Goal: Information Seeking & Learning: Learn about a topic

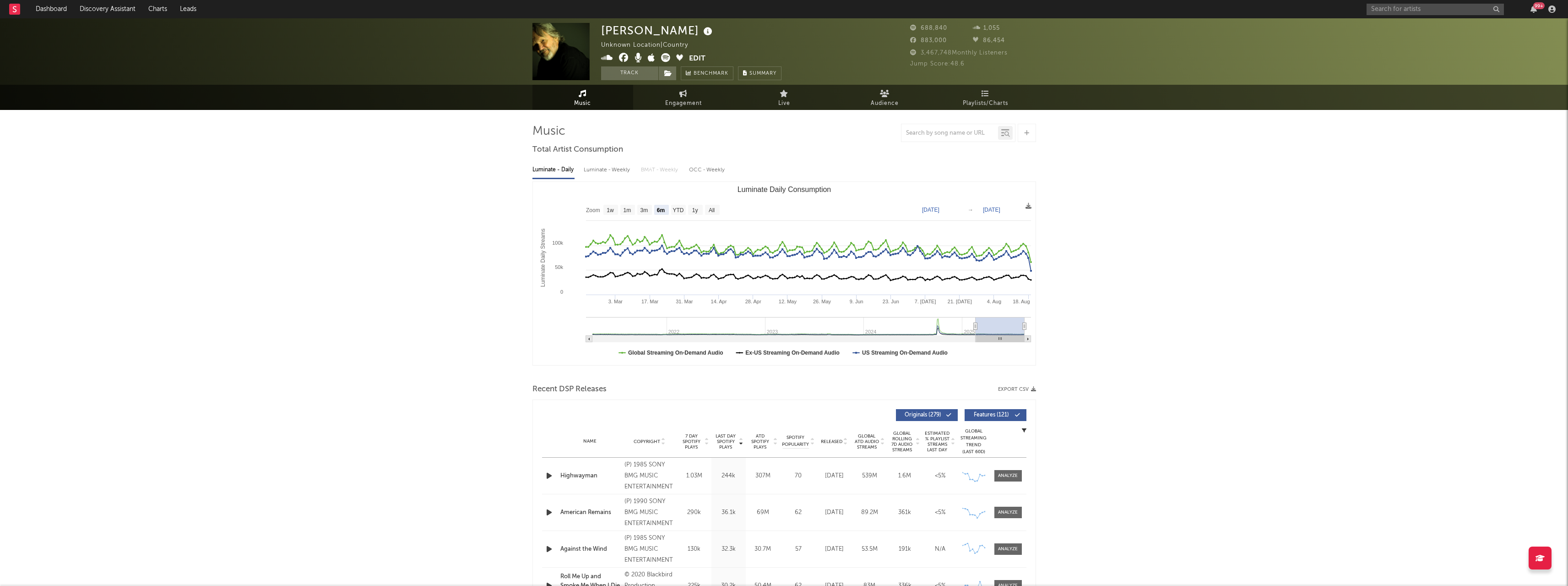
select select "6m"
drag, startPoint x: 1391, startPoint y: 14, endPoint x: 1396, endPoint y: 12, distance: 5.4
click at [1391, 14] on input "text" at bounding box center [1435, 9] width 138 height 12
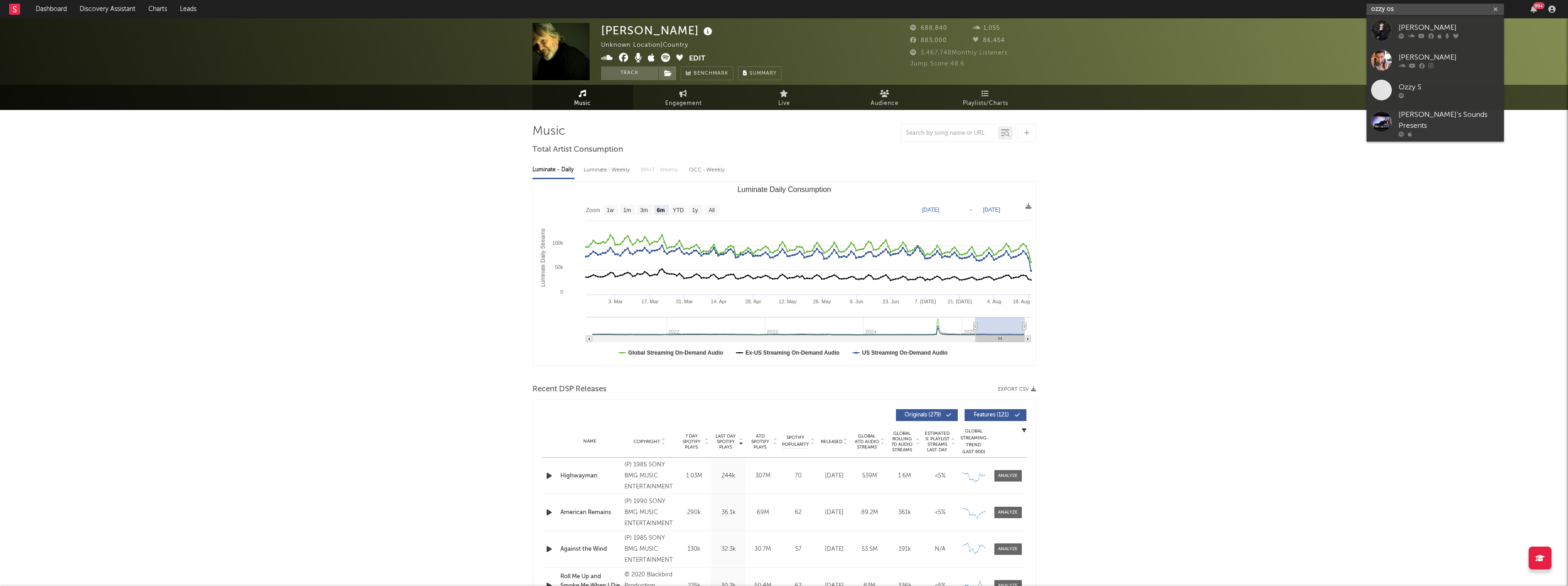
type input "ozzy os"
click at [1462, 23] on div "[PERSON_NAME]" at bounding box center [1449, 27] width 100 height 11
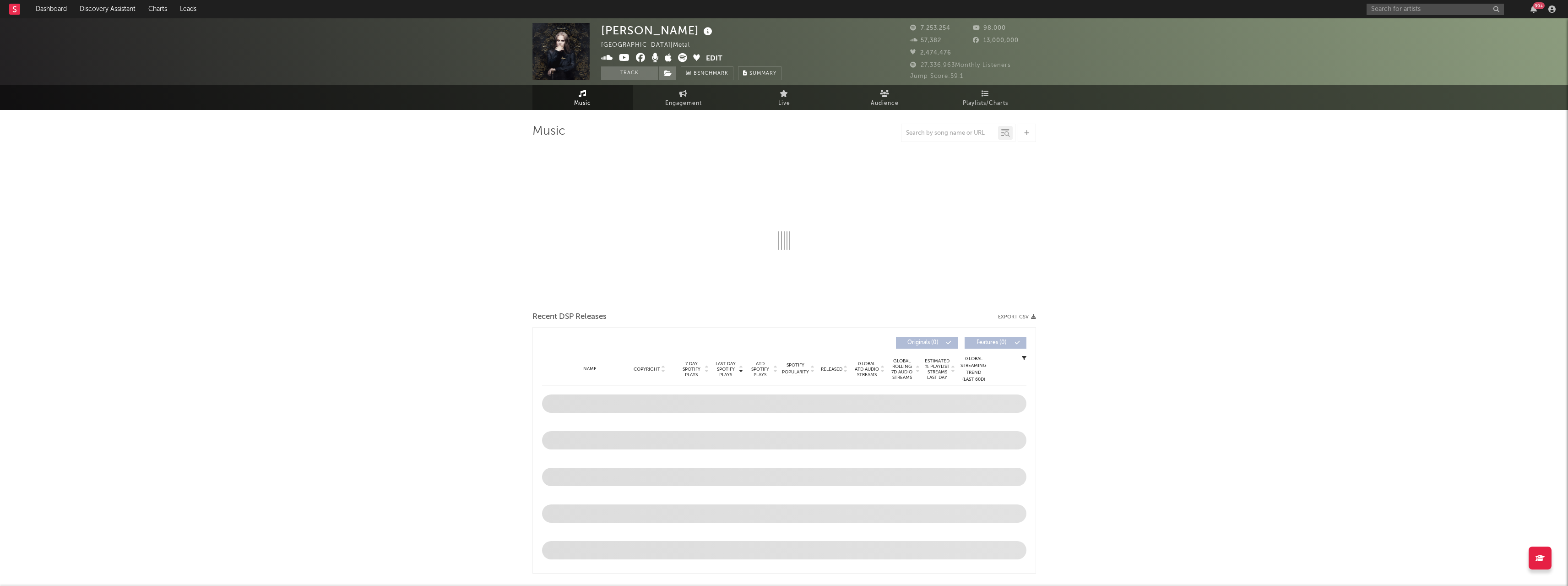
select select "6m"
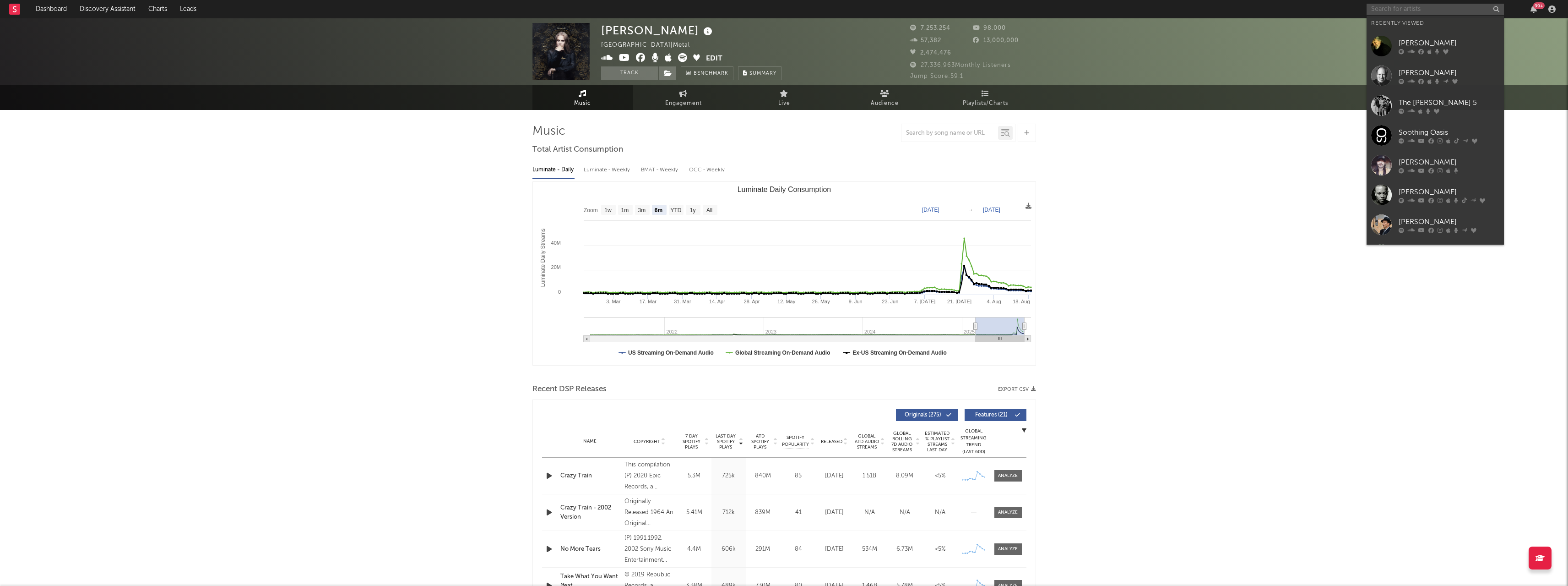
click at [1443, 12] on input "text" at bounding box center [1435, 9] width 138 height 12
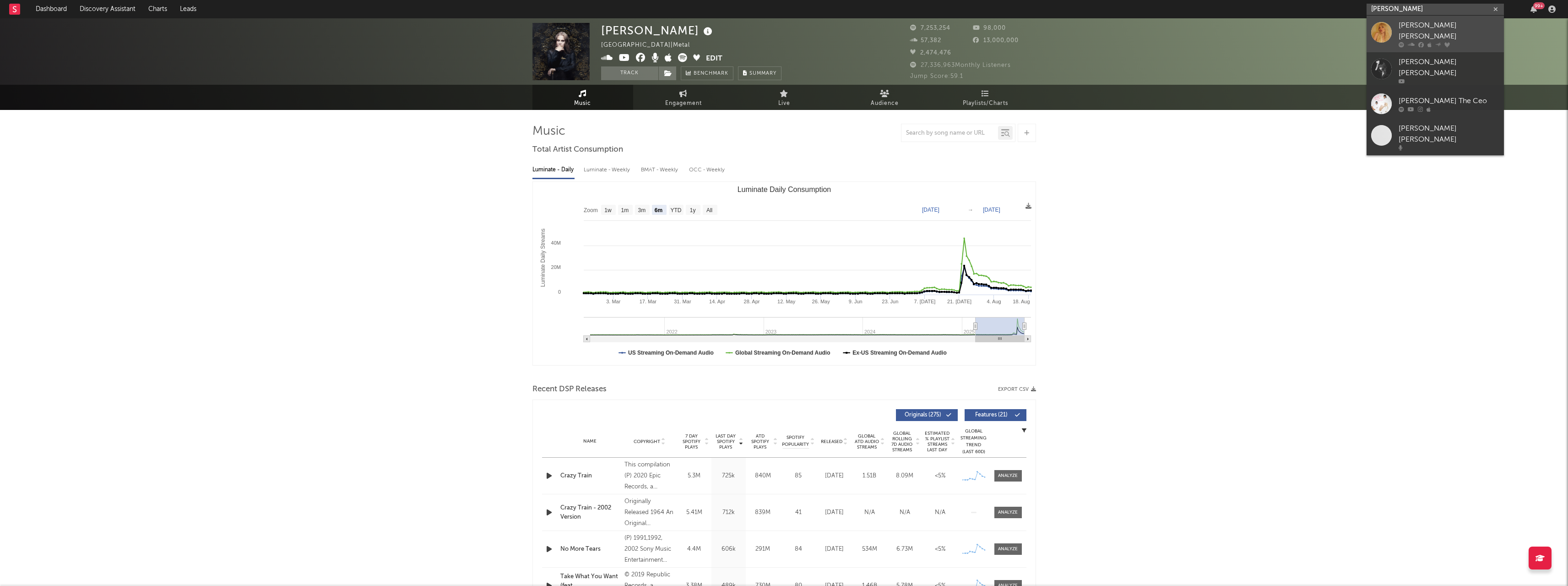
type input "[PERSON_NAME]"
click at [1432, 27] on div "[PERSON_NAME] [PERSON_NAME]" at bounding box center [1449, 31] width 100 height 22
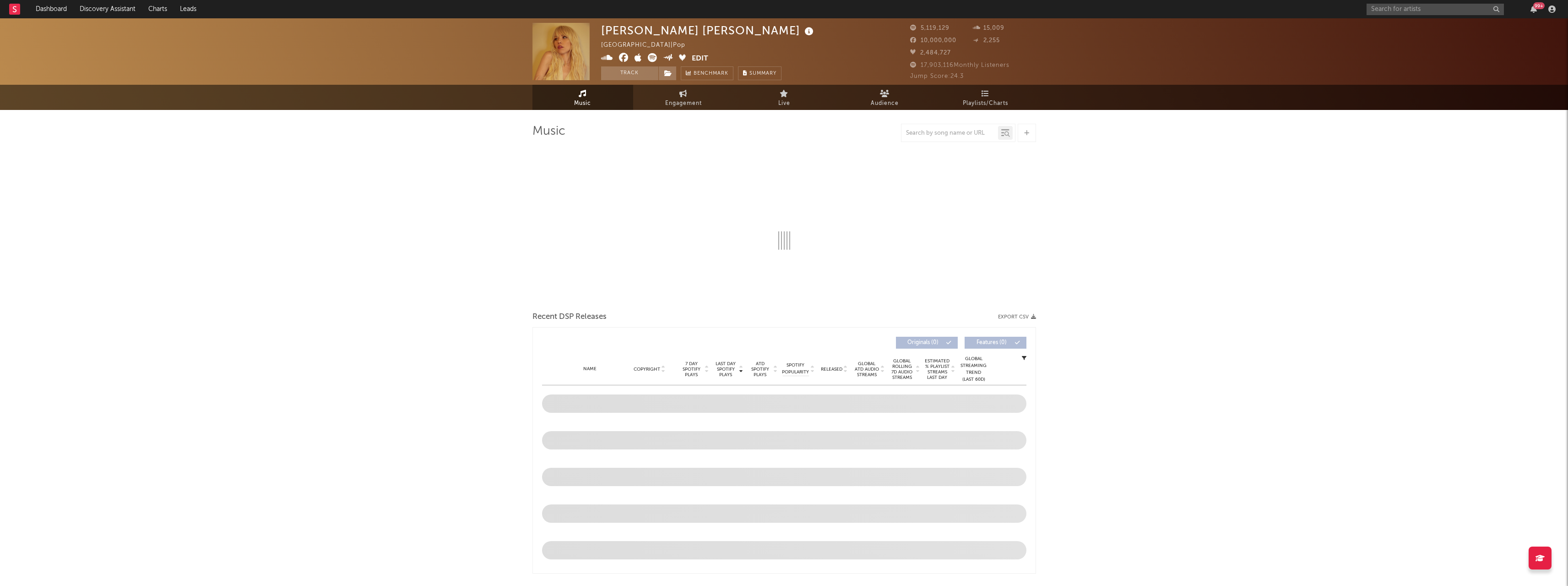
select select "6m"
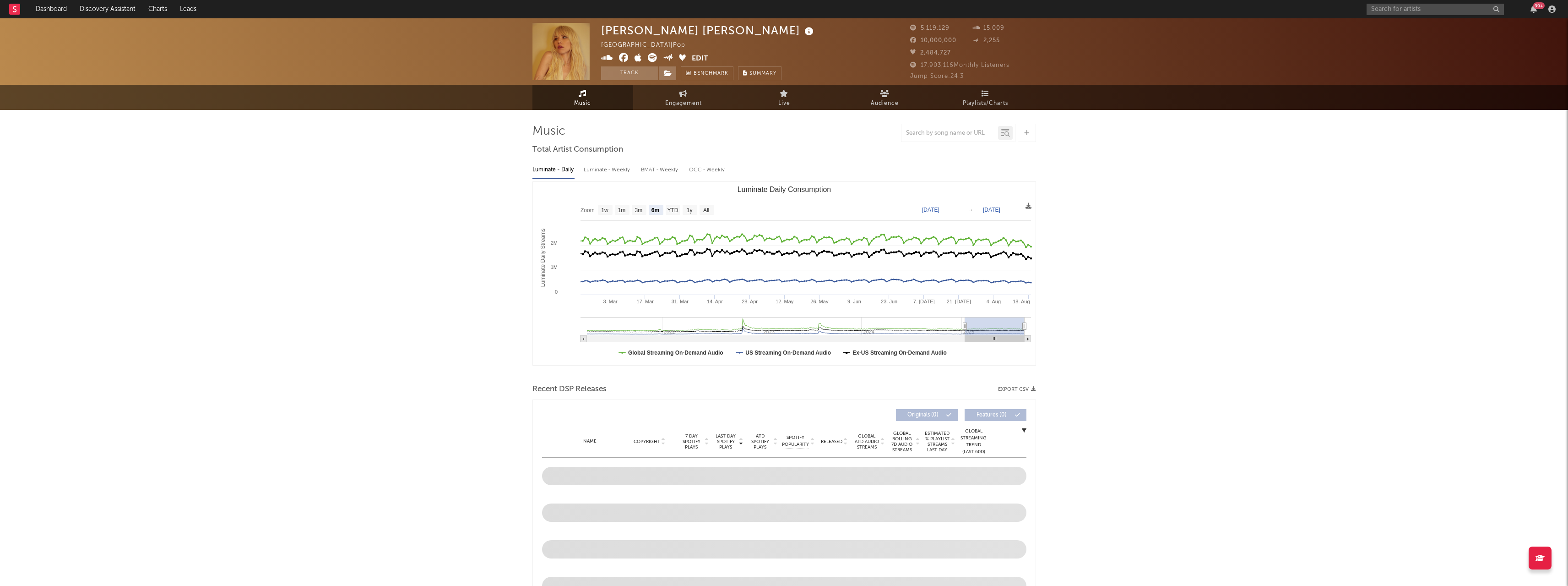
type input "[DATE]"
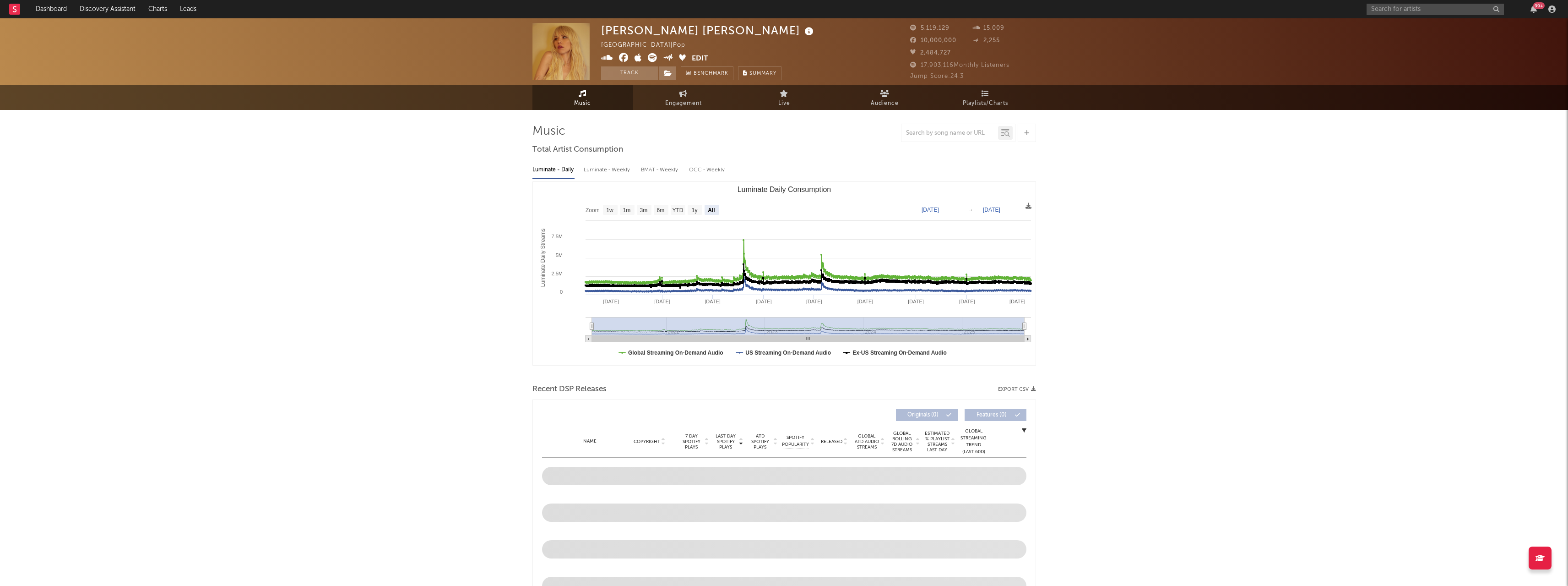
select select "All"
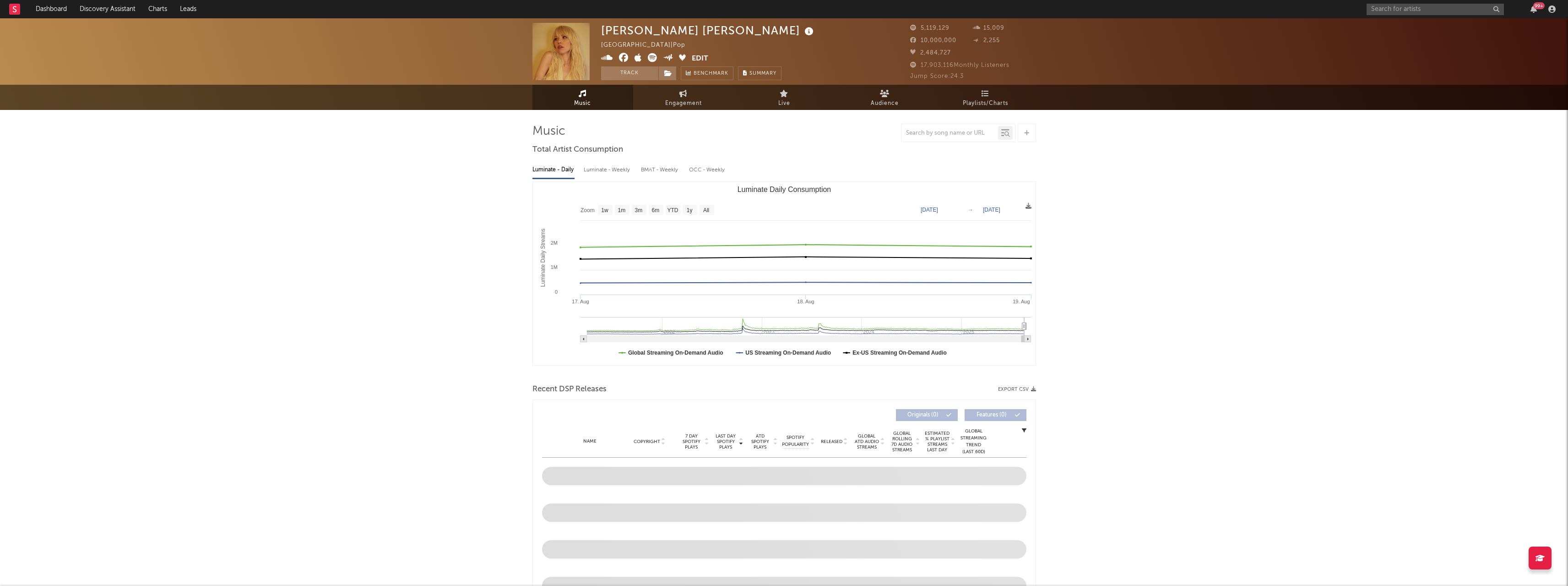
type input "[DATE]"
drag, startPoint x: 975, startPoint y: 324, endPoint x: 1021, endPoint y: 327, distance: 46.1
click at [1021, 327] on icon "Luminate Daily Consumption" at bounding box center [1021, 326] width 4 height 7
